Goal: Find specific page/section: Find specific page/section

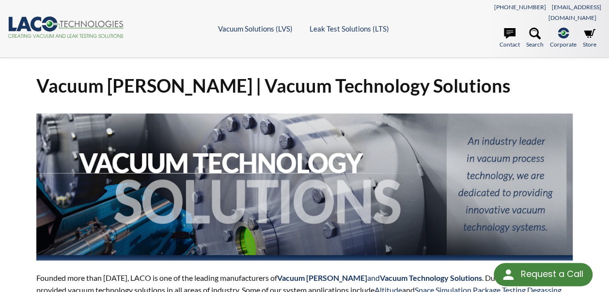
select select "Language Translate Widget"
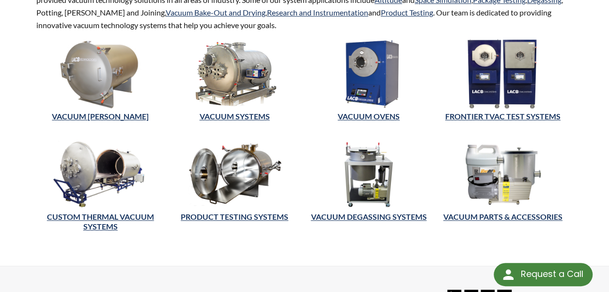
scroll to position [291, 0]
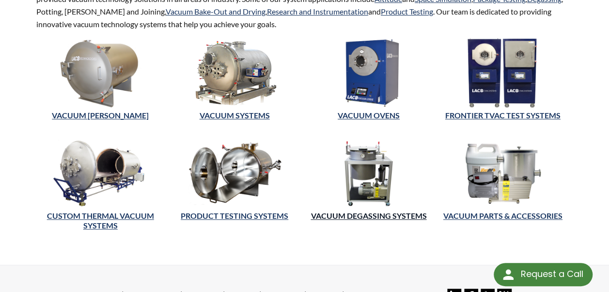
click at [359, 211] on link "Vacuum Degassing Systems" at bounding box center [369, 215] width 116 height 9
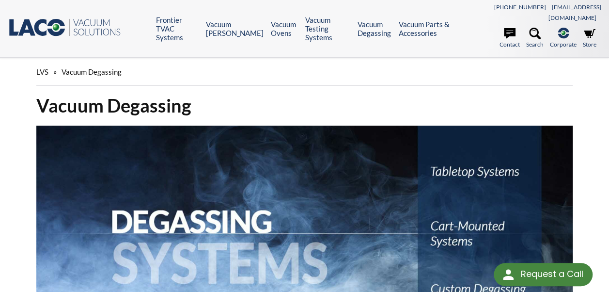
select select "Language Translate Widget"
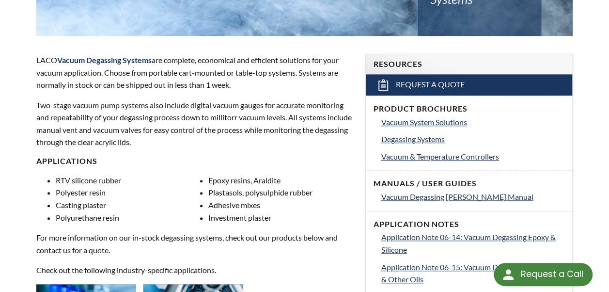
scroll to position [310, 0]
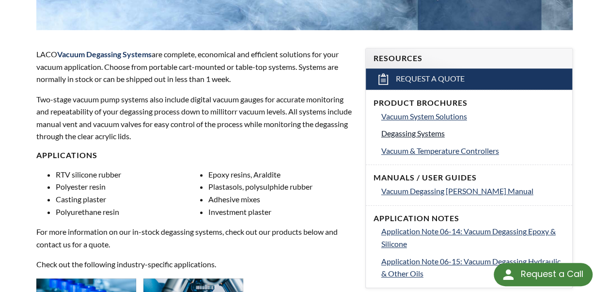
click at [416, 128] on span "Degassing Systems" at bounding box center [412, 132] width 63 height 9
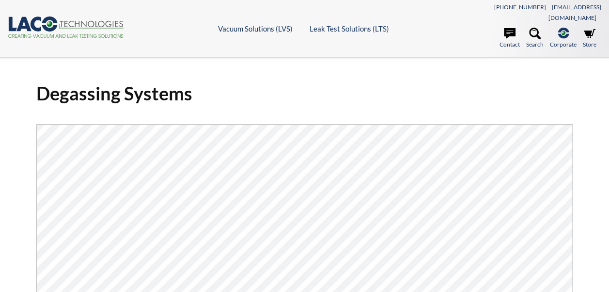
select select "Language Translate Widget"
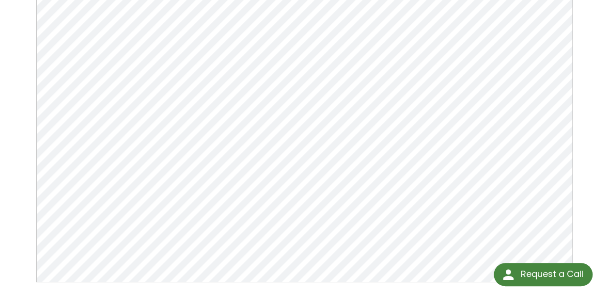
scroll to position [133, 0]
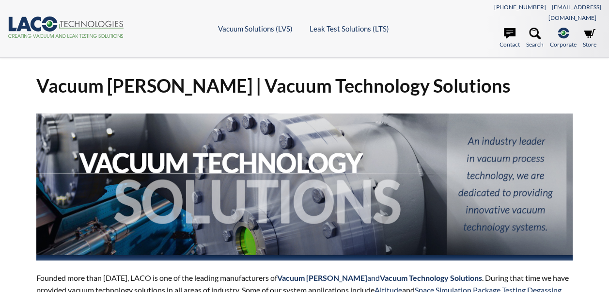
select select "Language Translate Widget"
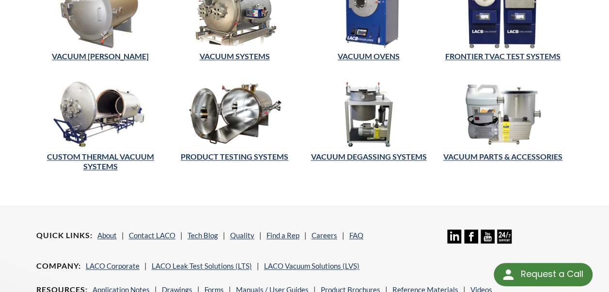
scroll to position [368, 0]
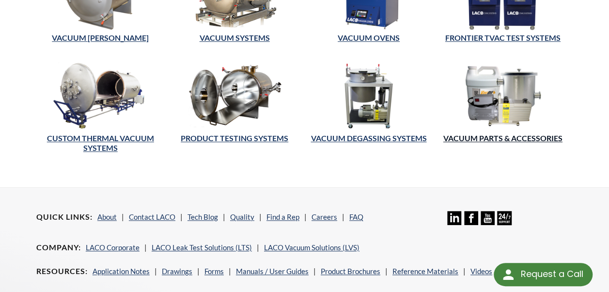
click at [467, 133] on link "Vacuum Parts & Accessories" at bounding box center [502, 137] width 119 height 9
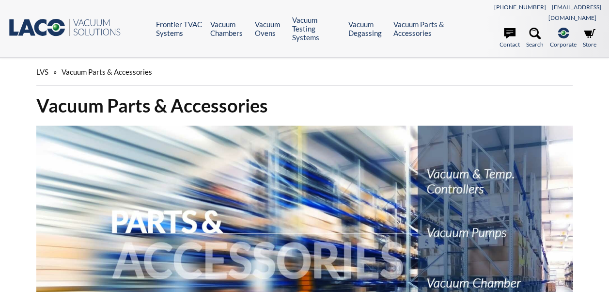
select select "Language Translate Widget"
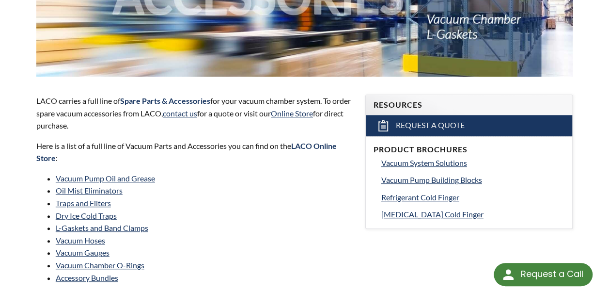
scroll to position [291, 0]
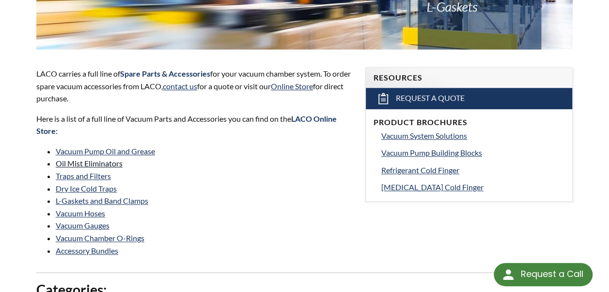
click at [83, 158] on link "Oil Mist Eliminators" at bounding box center [89, 162] width 67 height 9
